Goal: Task Accomplishment & Management: Use online tool/utility

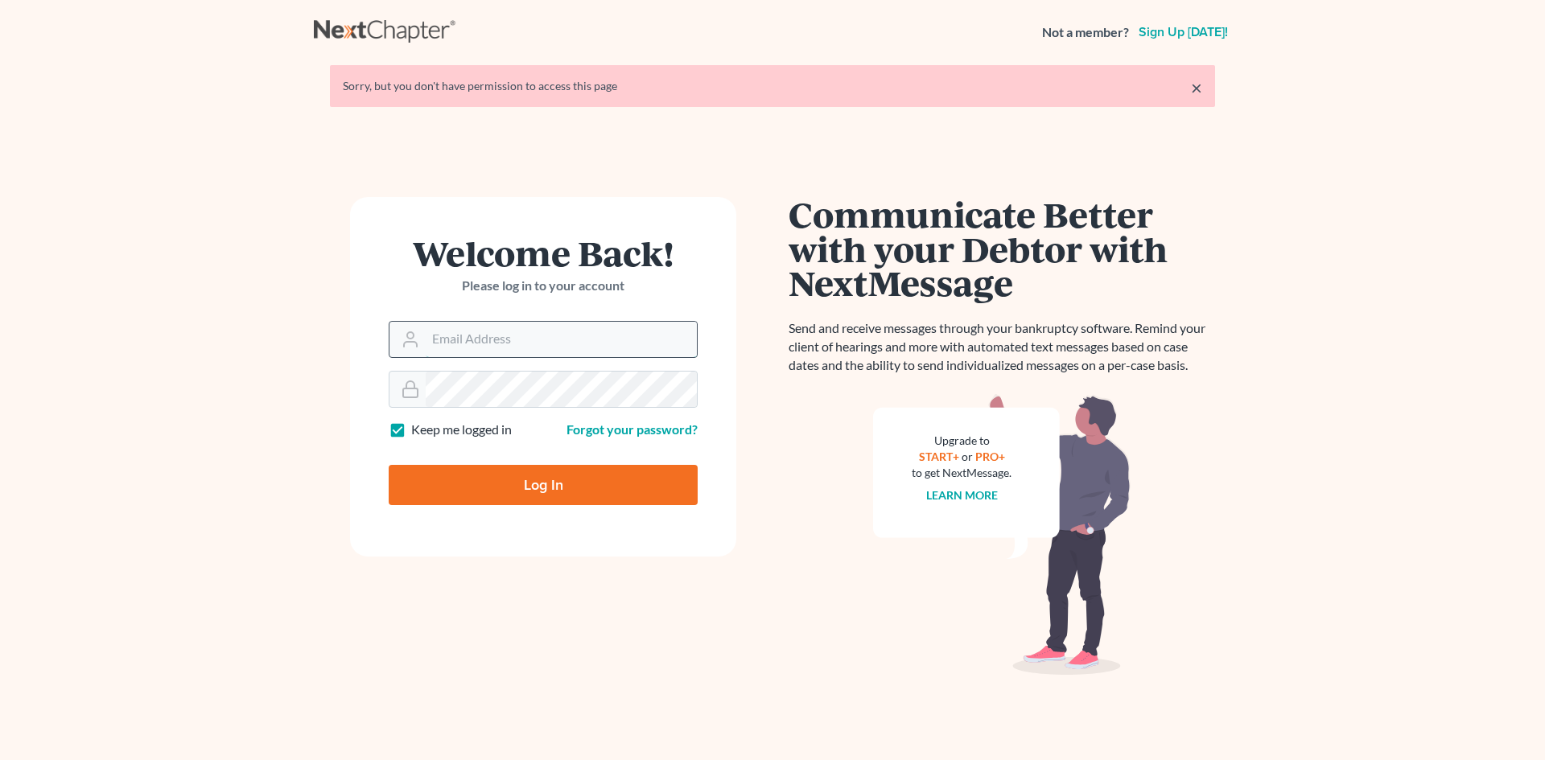
drag, startPoint x: 0, startPoint y: 0, endPoint x: 460, endPoint y: 337, distance: 570.4
click at [460, 337] on input "Email Address" at bounding box center [561, 339] width 271 height 35
type input "shamira@haiglerlegal.com"
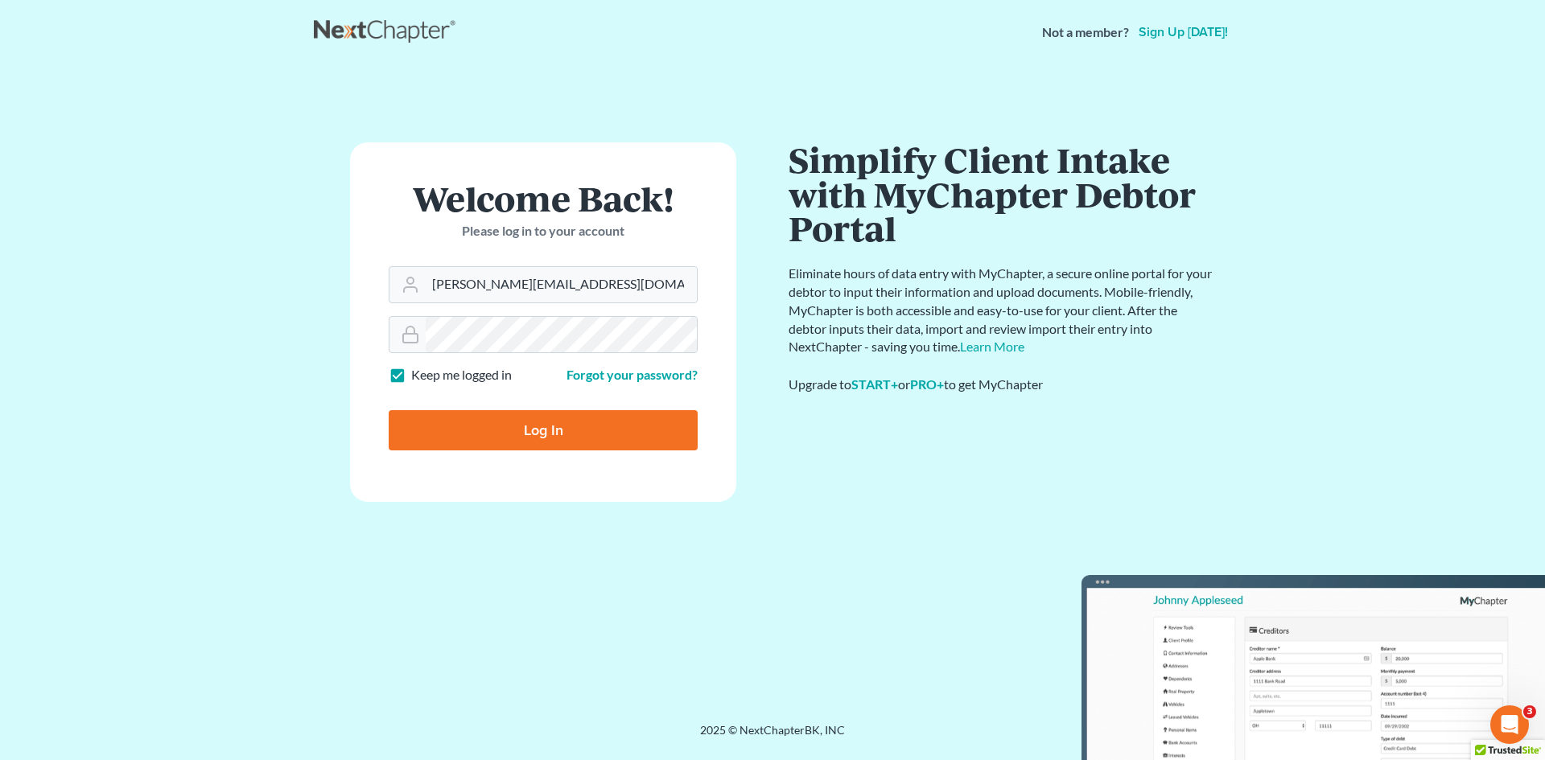
click at [528, 434] on input "Log In" at bounding box center [543, 430] width 309 height 40
type input "Thinking..."
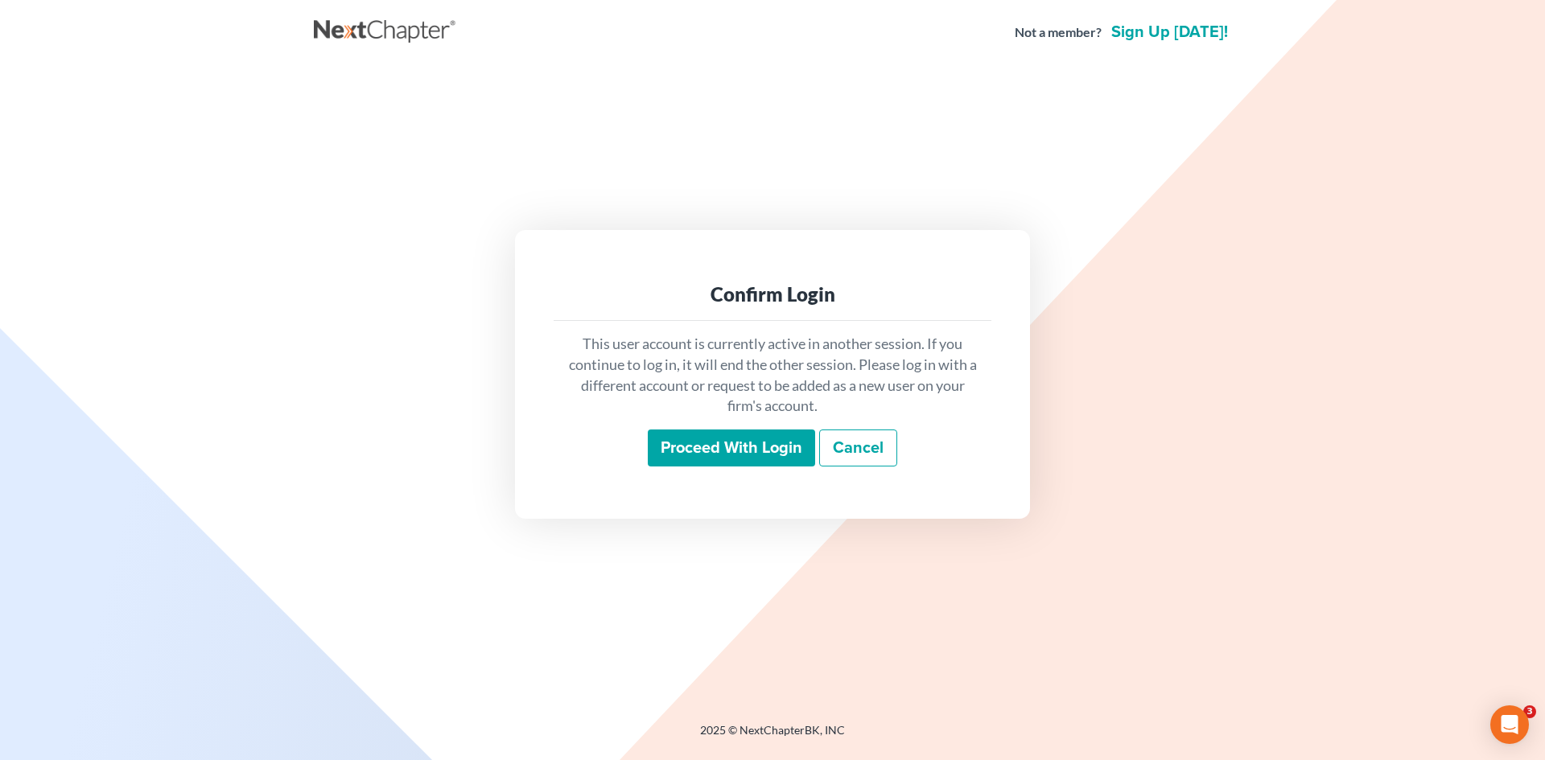
click at [739, 448] on input "Proceed with login" at bounding box center [731, 448] width 167 height 37
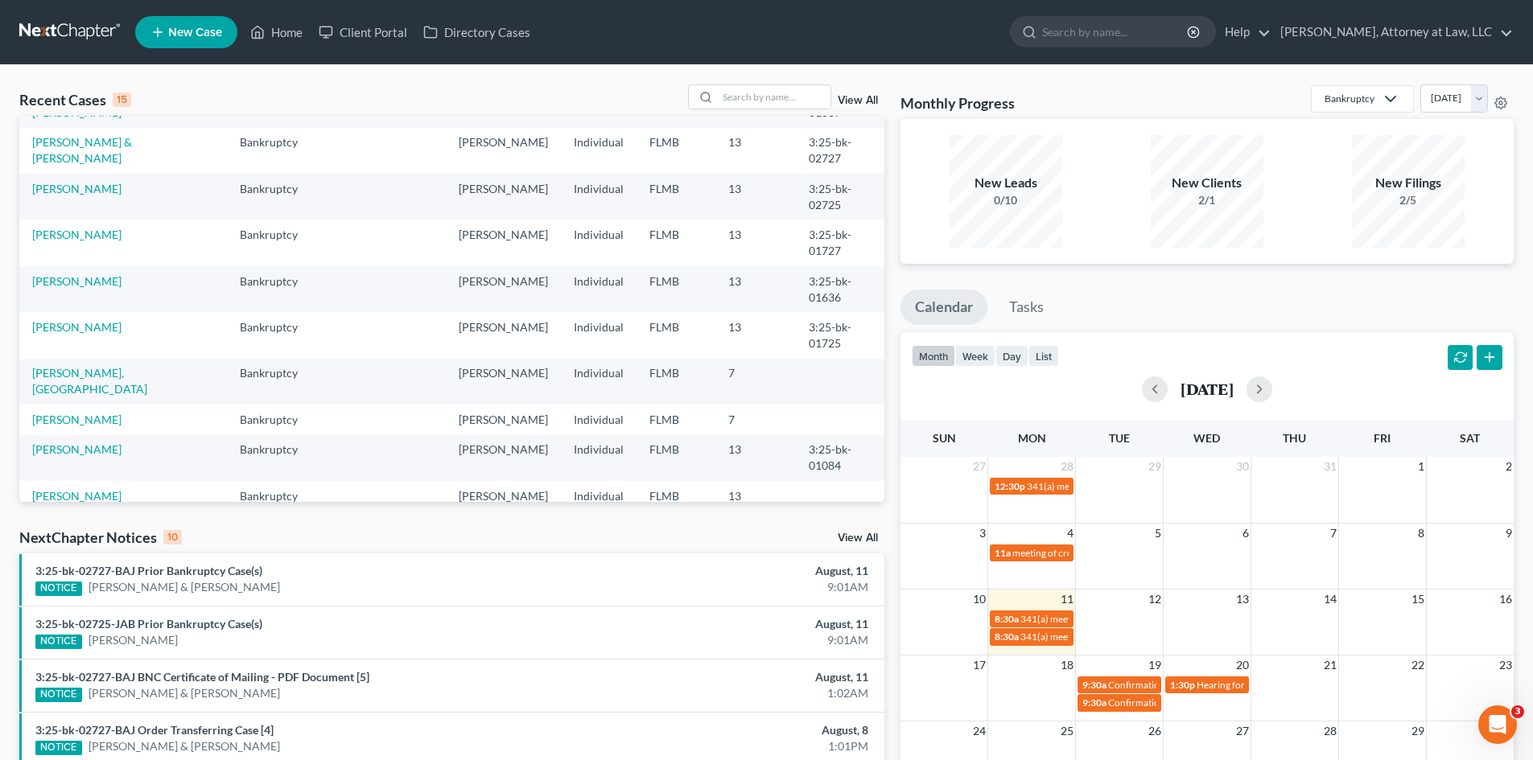
scroll to position [161, 0]
click at [93, 367] on link "BUTLER, INDIA" at bounding box center [89, 379] width 115 height 30
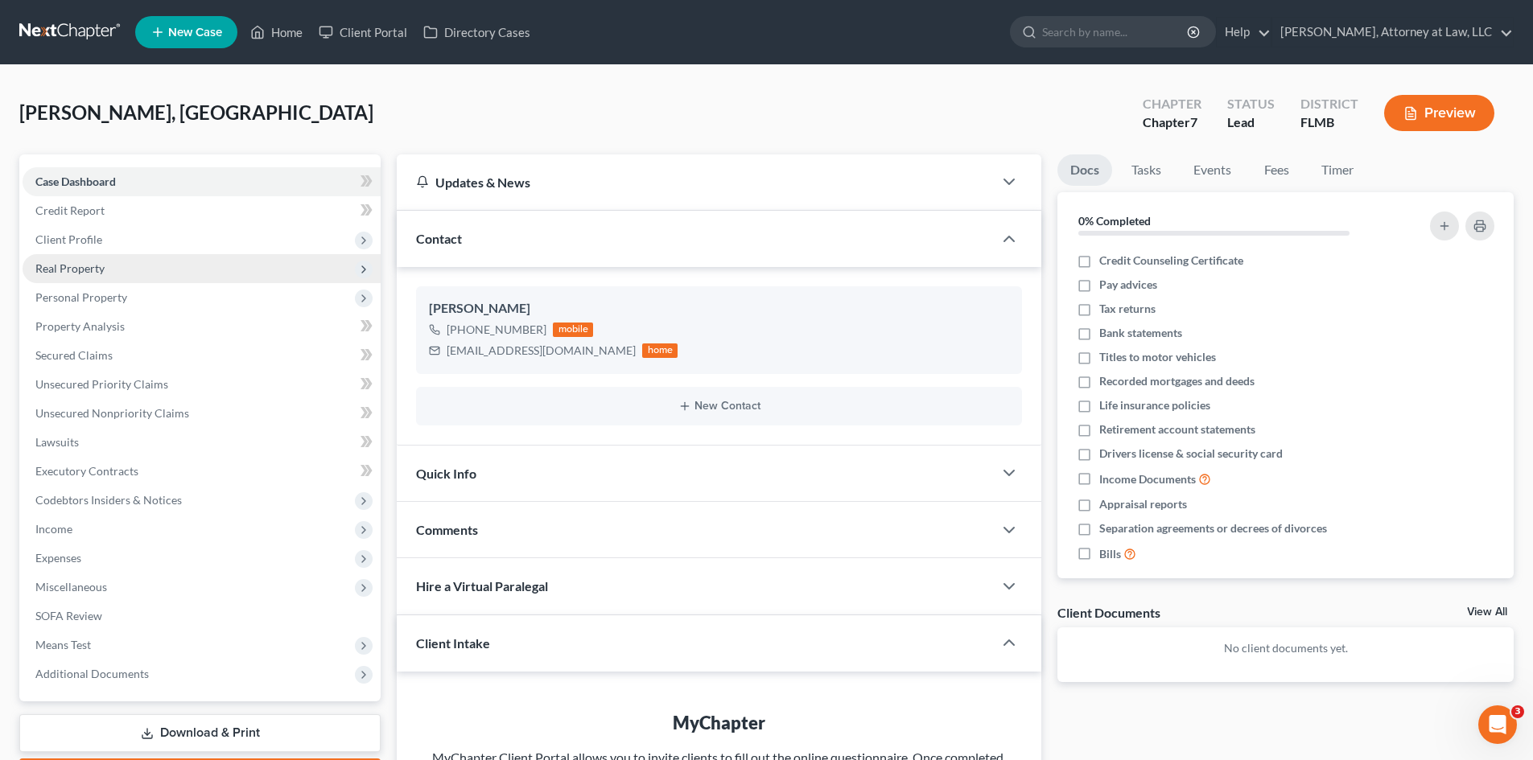
click at [85, 270] on span "Real Property" at bounding box center [69, 268] width 69 height 14
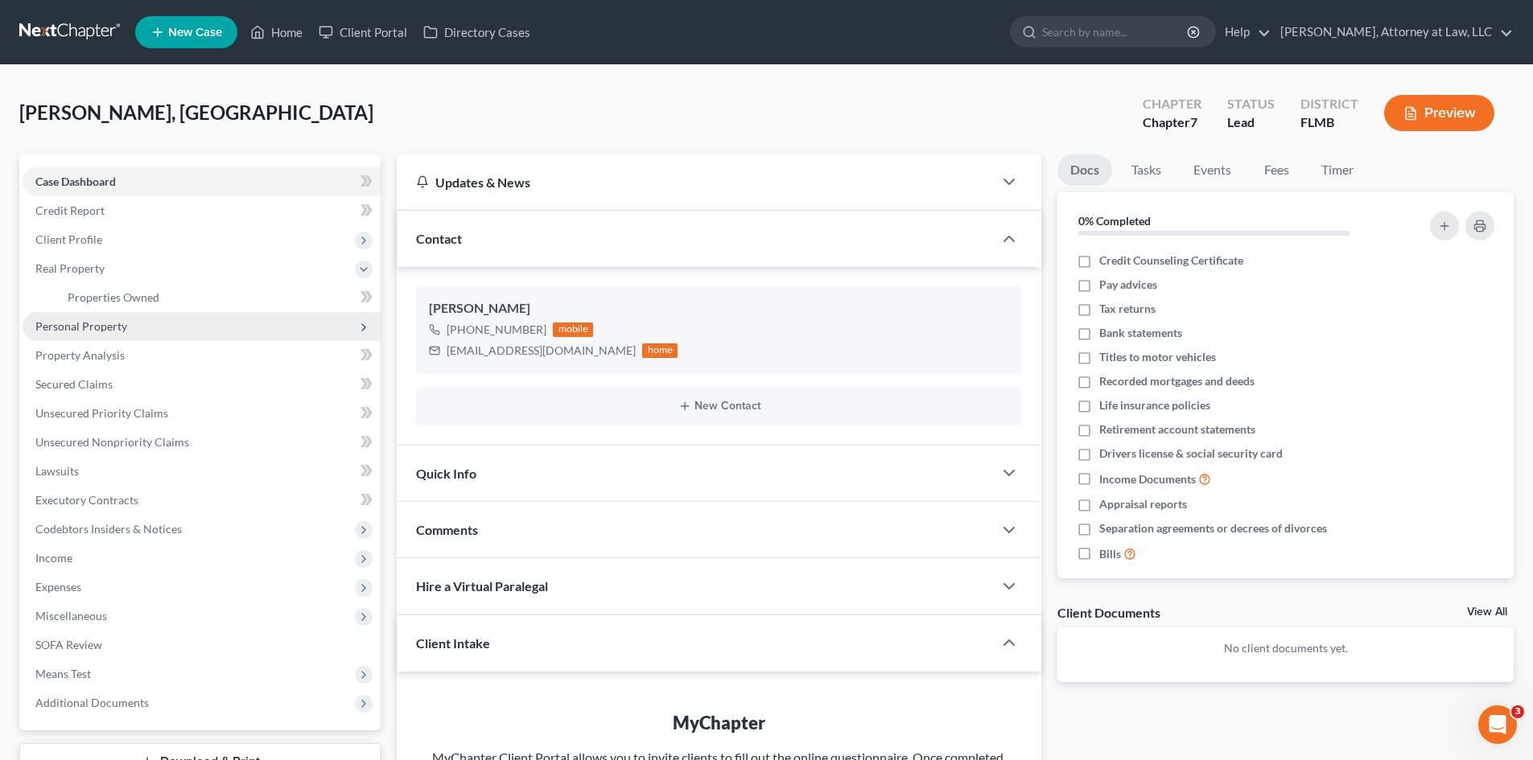
click at [96, 328] on span "Personal Property" at bounding box center [81, 326] width 92 height 14
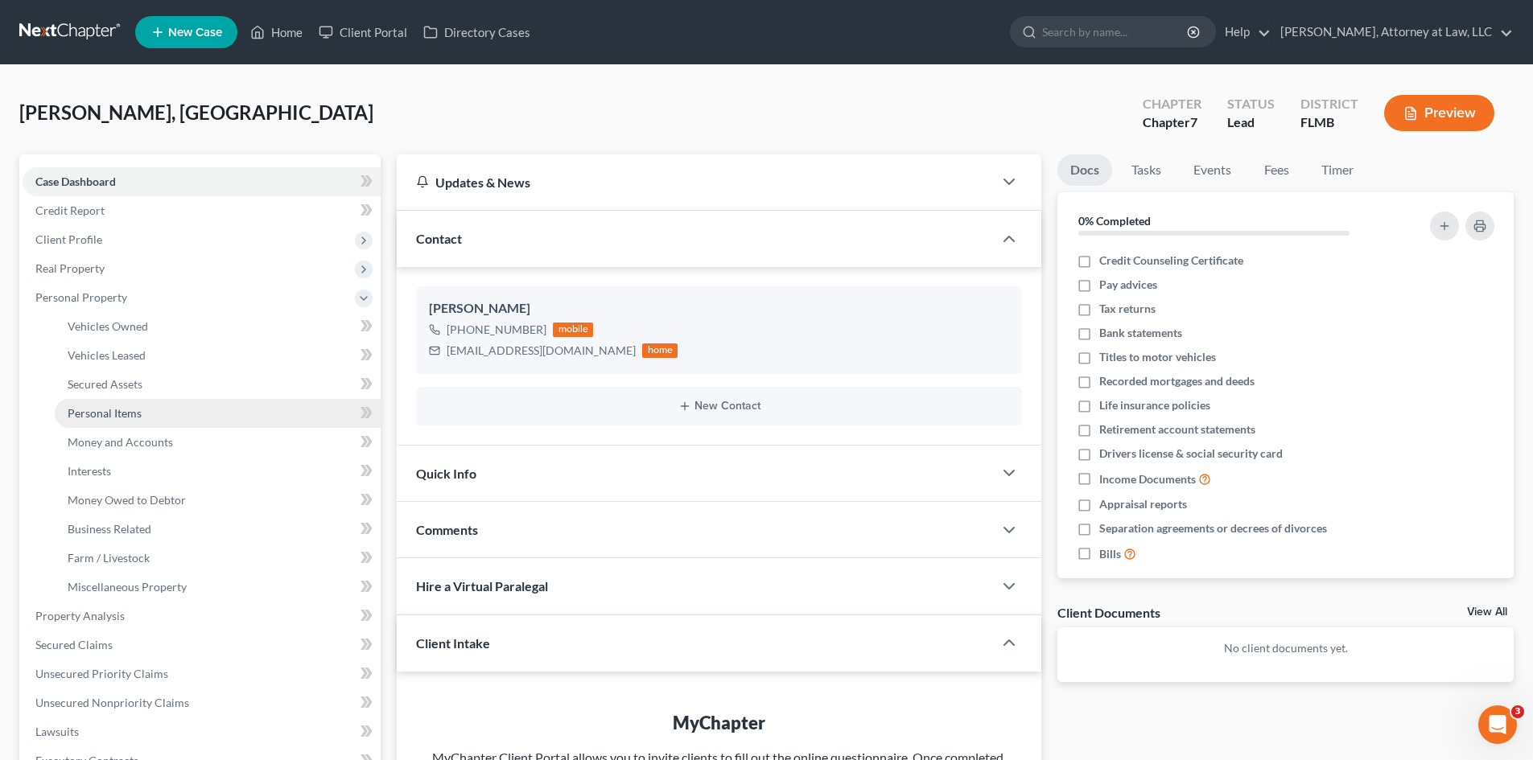
click at [117, 412] on span "Personal Items" at bounding box center [105, 413] width 74 height 14
